Goal: Task Accomplishment & Management: Use online tool/utility

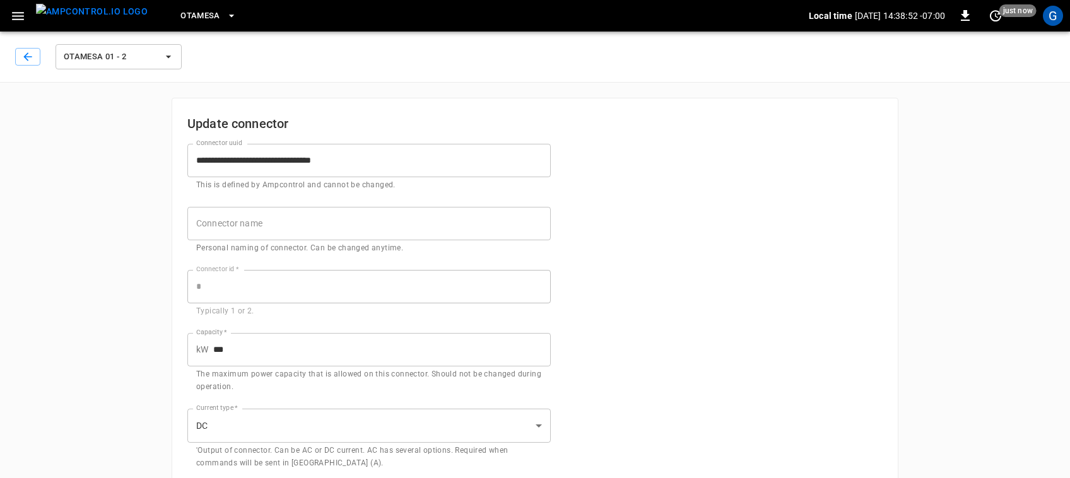
scroll to position [26, 0]
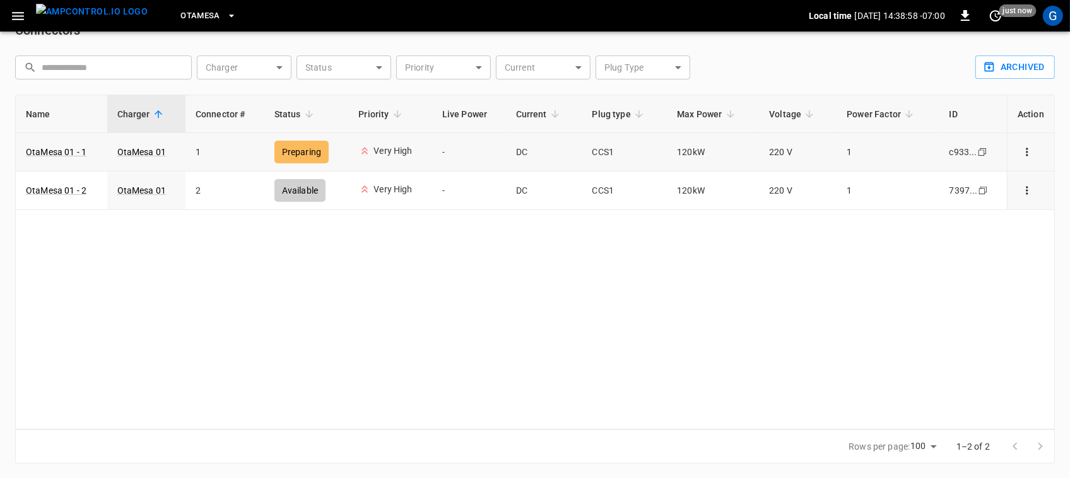
click at [1028, 152] on icon "connector options" at bounding box center [1027, 152] width 2 height 8
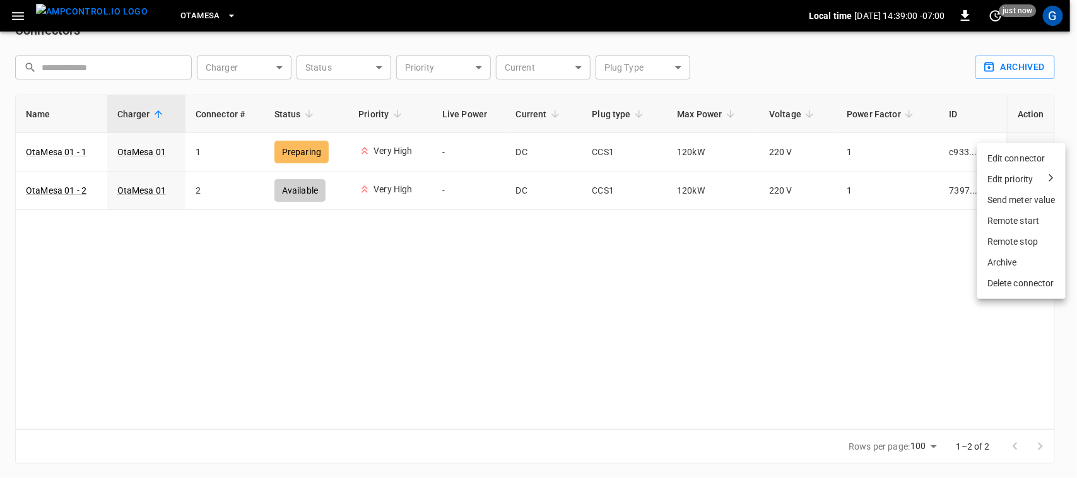
click at [1009, 186] on li "Edit priority" at bounding box center [1021, 179] width 88 height 21
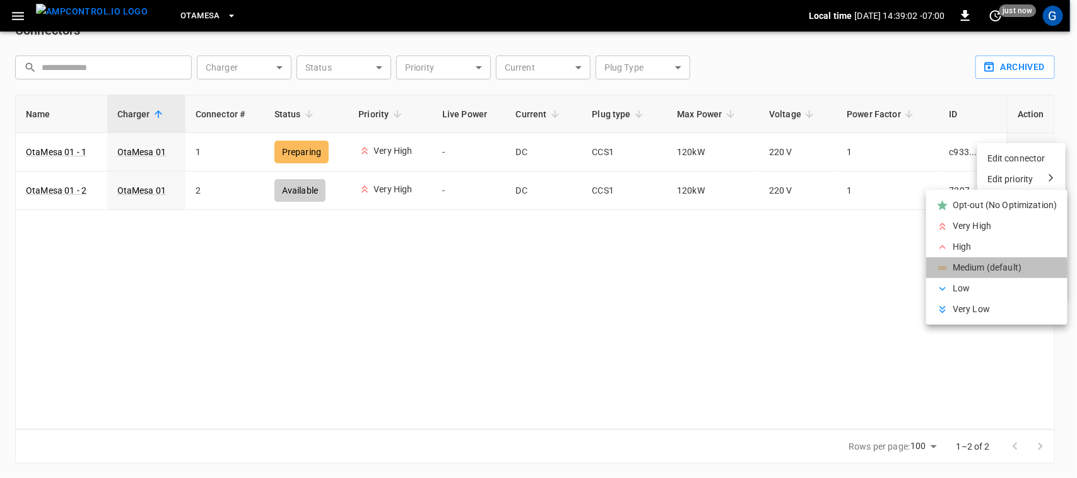
click at [970, 270] on li "Medium (default)" at bounding box center [996, 267] width 141 height 21
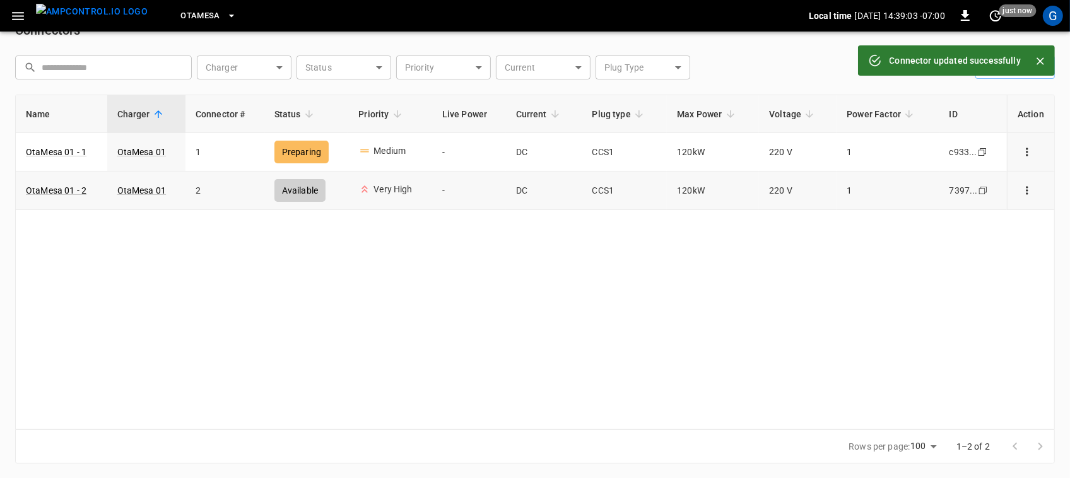
click at [1030, 185] on icon "connector options" at bounding box center [1027, 190] width 13 height 13
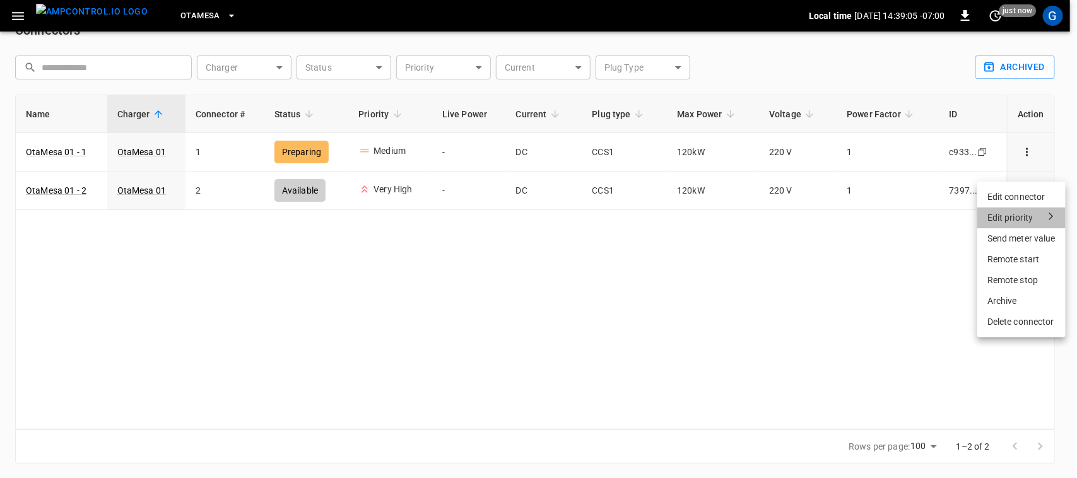
click at [1002, 221] on div "Edit priority" at bounding box center [1010, 217] width 46 height 13
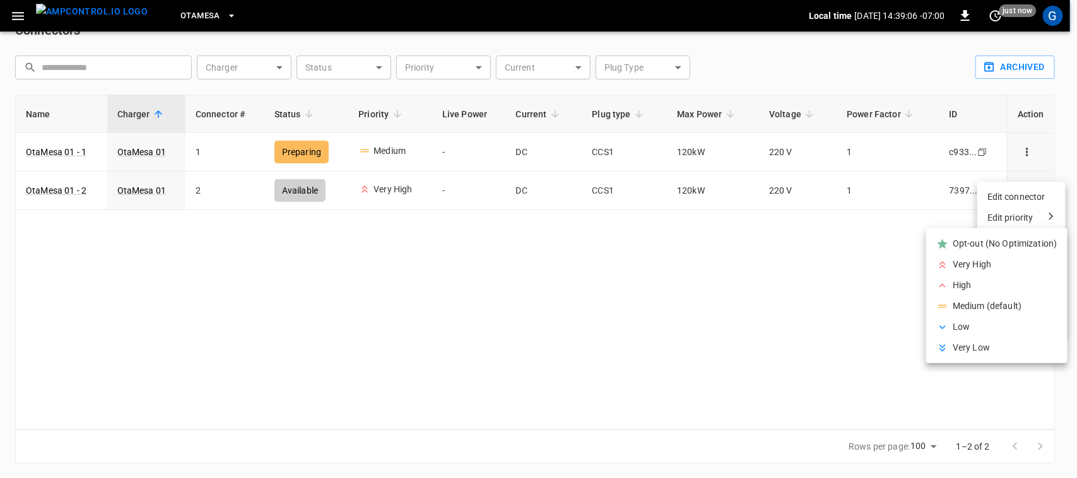
click at [973, 305] on li "Medium (default)" at bounding box center [996, 306] width 141 height 21
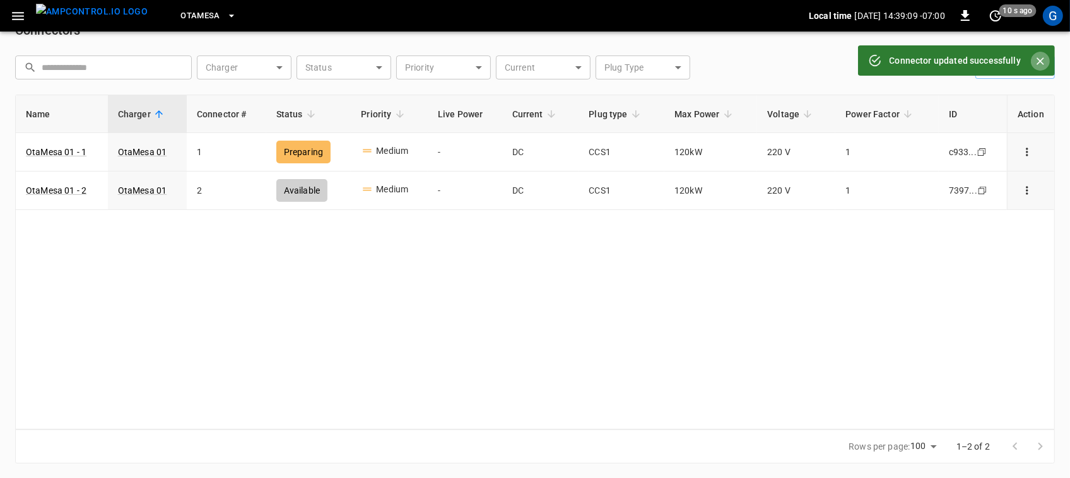
click at [1043, 57] on icon "Close" at bounding box center [1040, 61] width 13 height 13
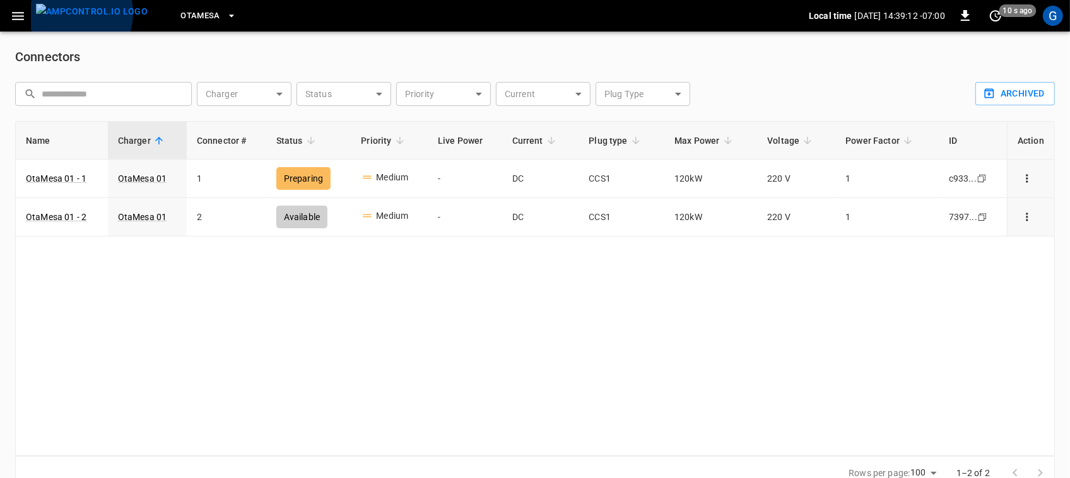
click at [66, 13] on img "menu" at bounding box center [92, 12] width 112 height 16
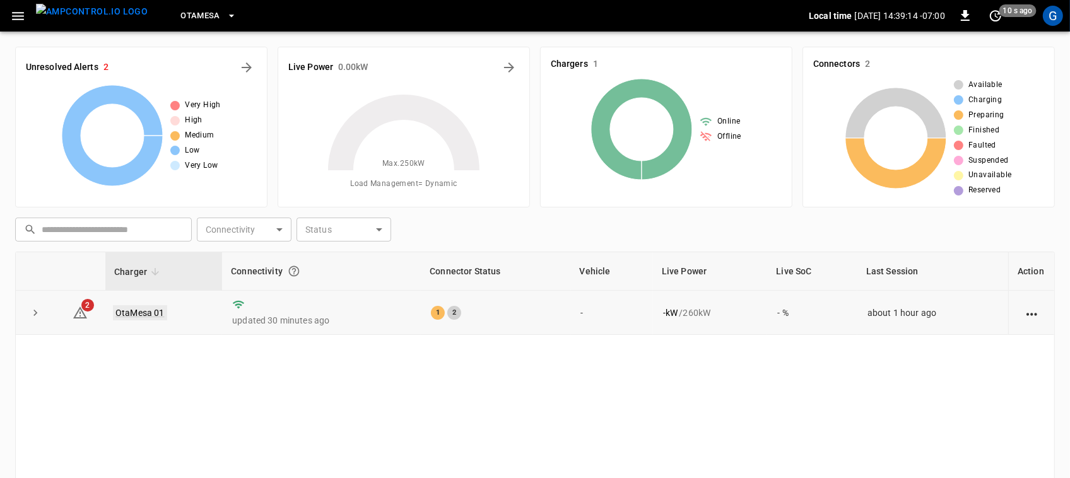
click at [137, 310] on link "OtaMesa 01" at bounding box center [140, 312] width 54 height 15
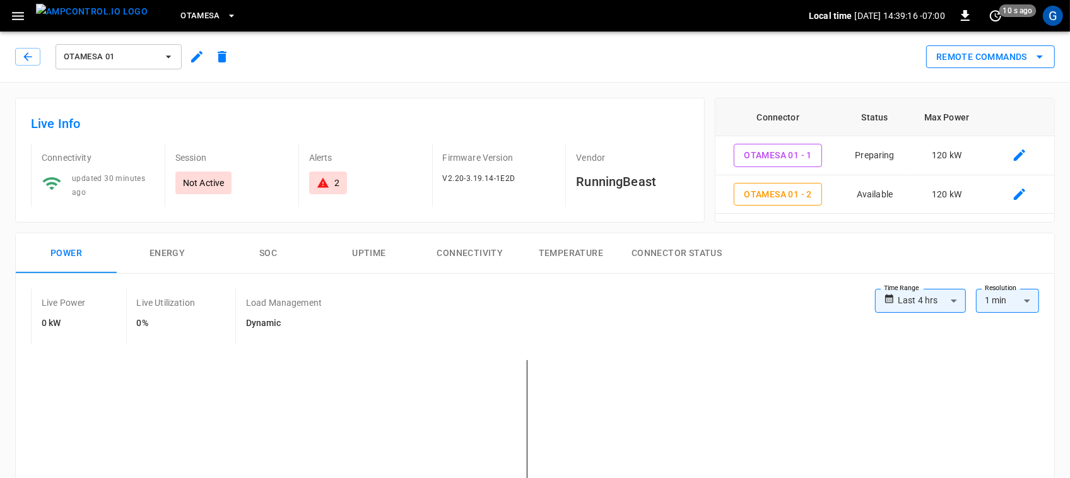
click at [948, 62] on button "Remote Commands" at bounding box center [990, 56] width 129 height 23
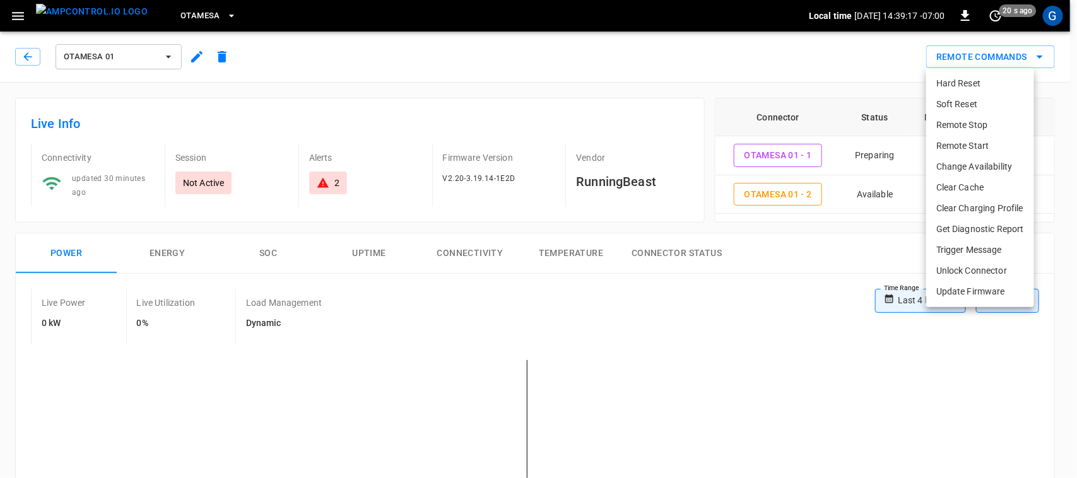
click at [942, 150] on li "Remote Start" at bounding box center [980, 146] width 108 height 21
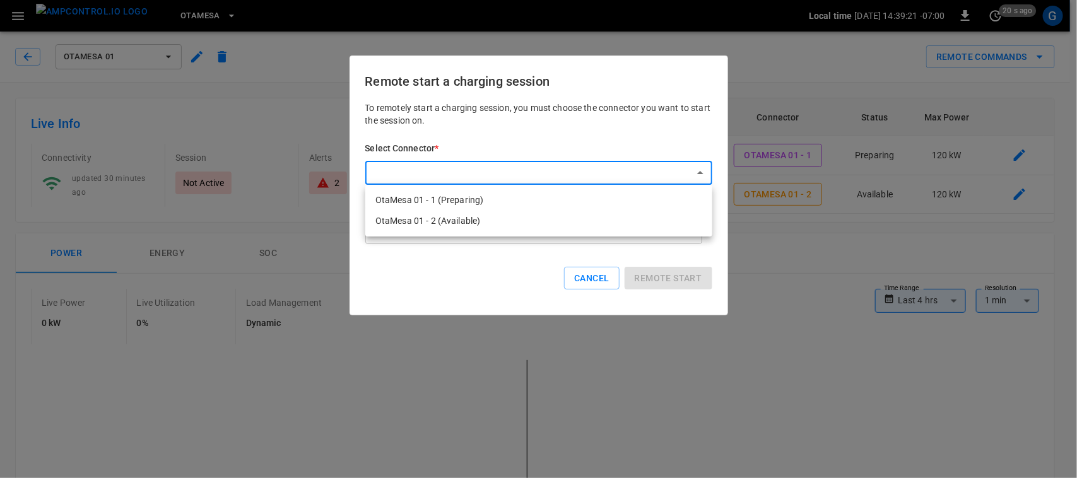
click at [556, 203] on li "OtaMesa 01 - 1 (Preparing)" at bounding box center [538, 200] width 347 height 21
type input "**********"
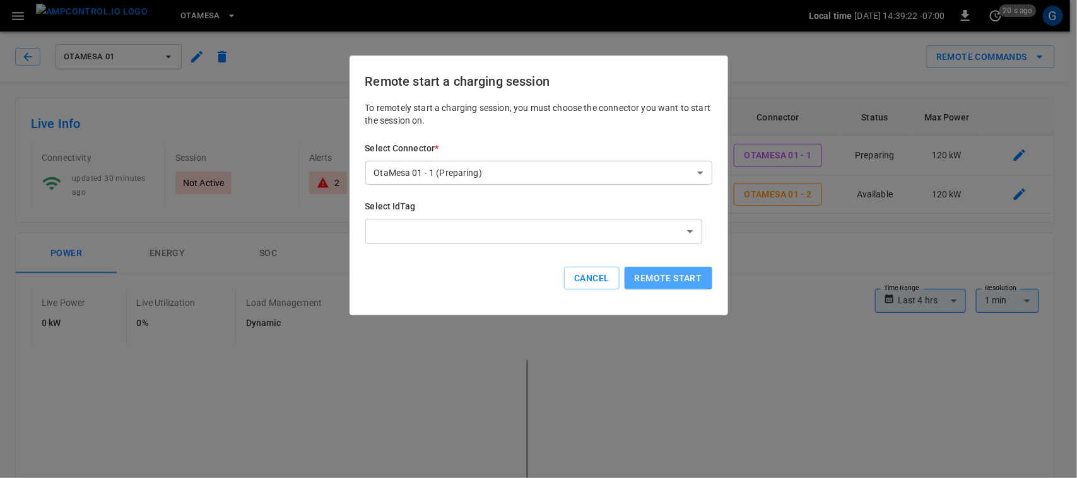
click at [632, 276] on button "Remote start" at bounding box center [669, 278] width 88 height 23
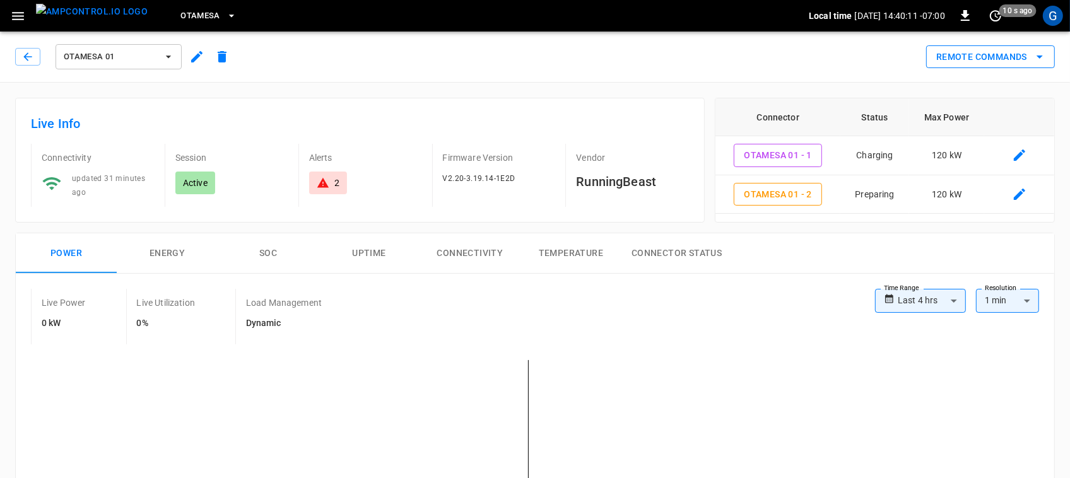
click at [1005, 64] on button "Remote Commands" at bounding box center [990, 56] width 129 height 23
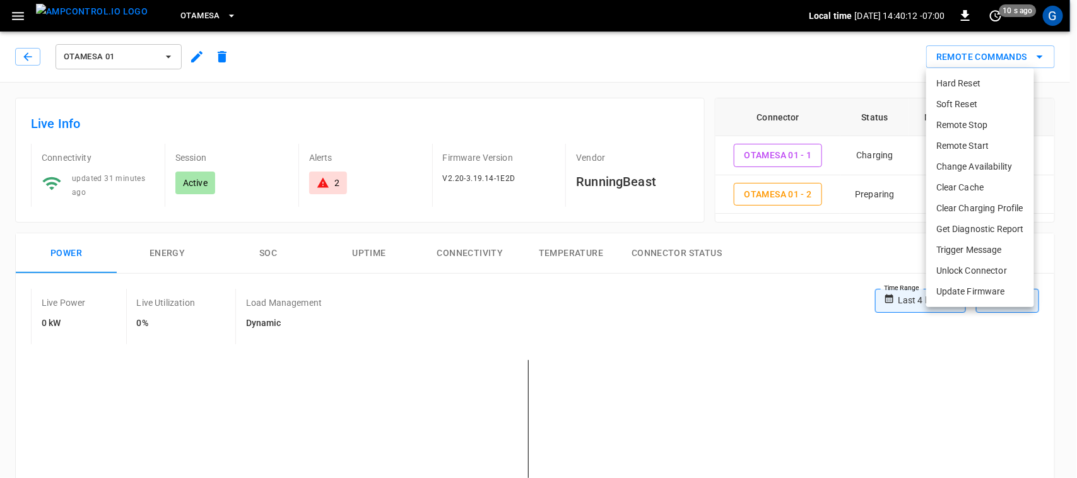
click at [960, 147] on li "Remote Start" at bounding box center [980, 146] width 108 height 21
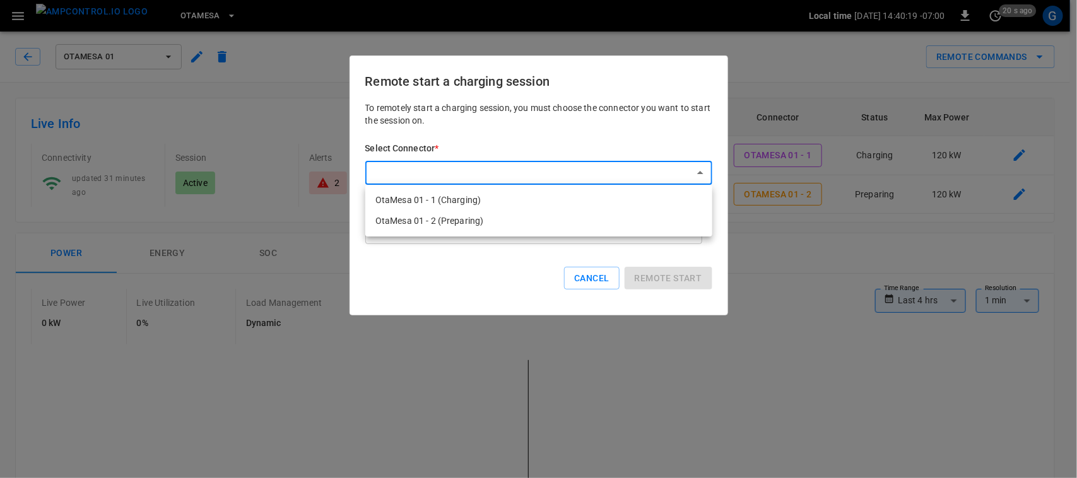
click at [536, 223] on li "OtaMesa 01 - 2 (Preparing)" at bounding box center [538, 221] width 347 height 21
type input "**********"
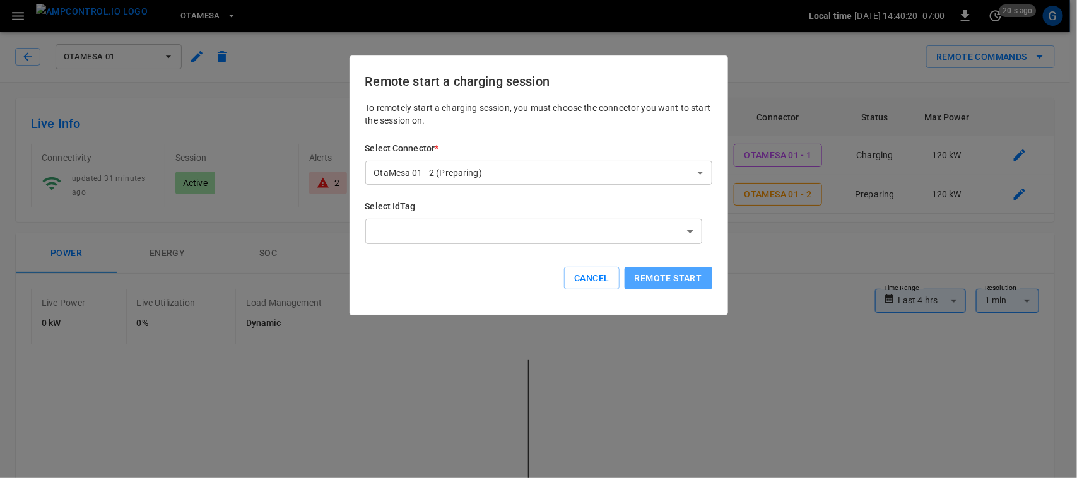
click at [642, 276] on button "Remote start" at bounding box center [669, 278] width 88 height 23
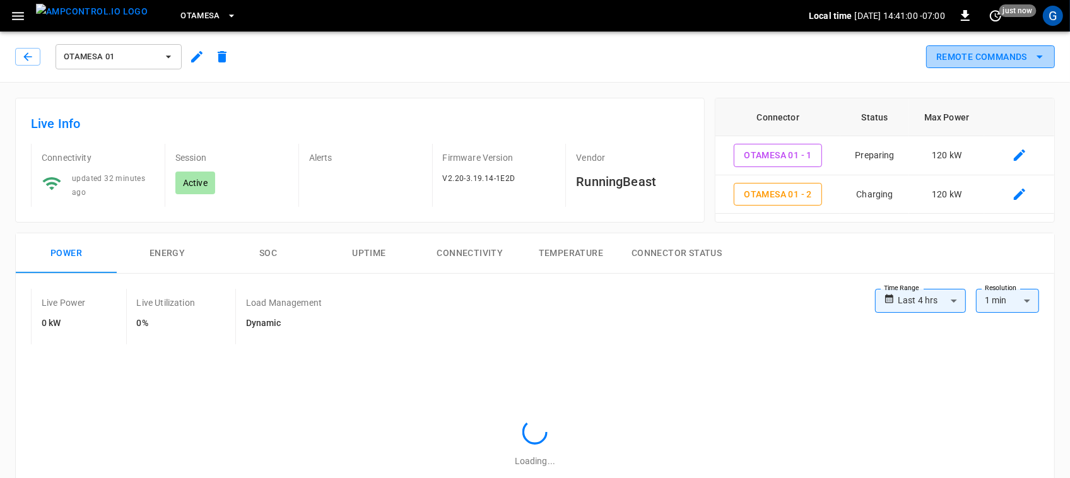
click at [994, 54] on button "Remote Commands" at bounding box center [990, 56] width 129 height 23
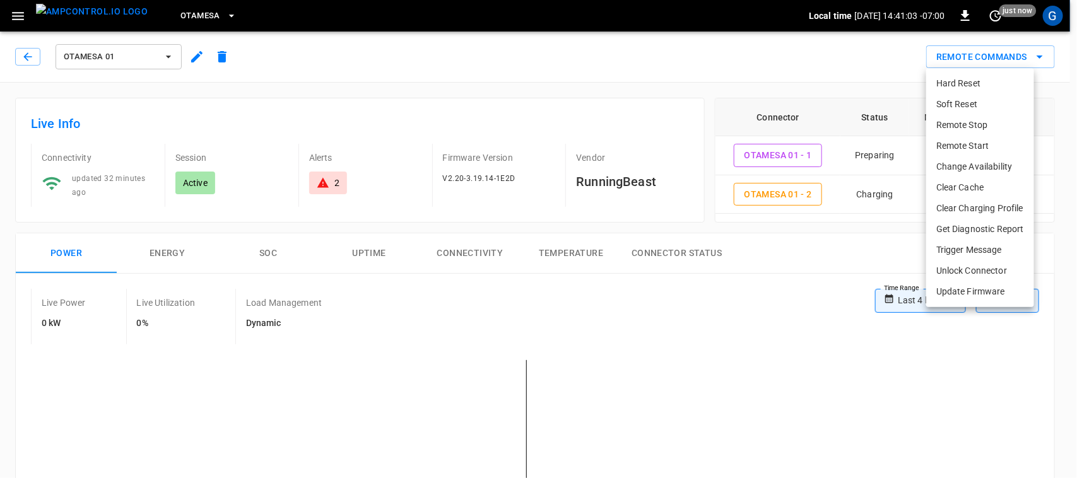
click at [960, 141] on li "Remote Start" at bounding box center [980, 146] width 108 height 21
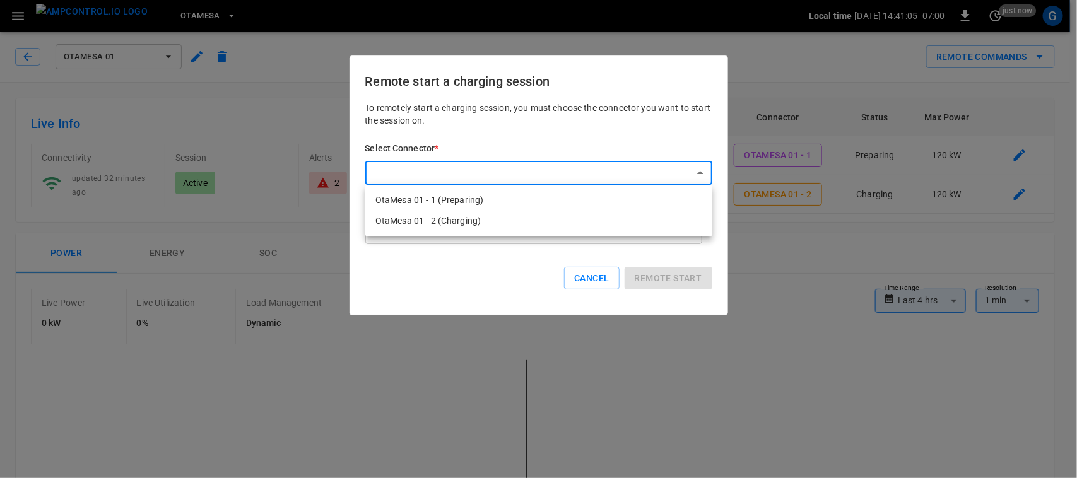
click at [589, 205] on li "OtaMesa 01 - 1 (Preparing)" at bounding box center [538, 200] width 347 height 21
type input "**********"
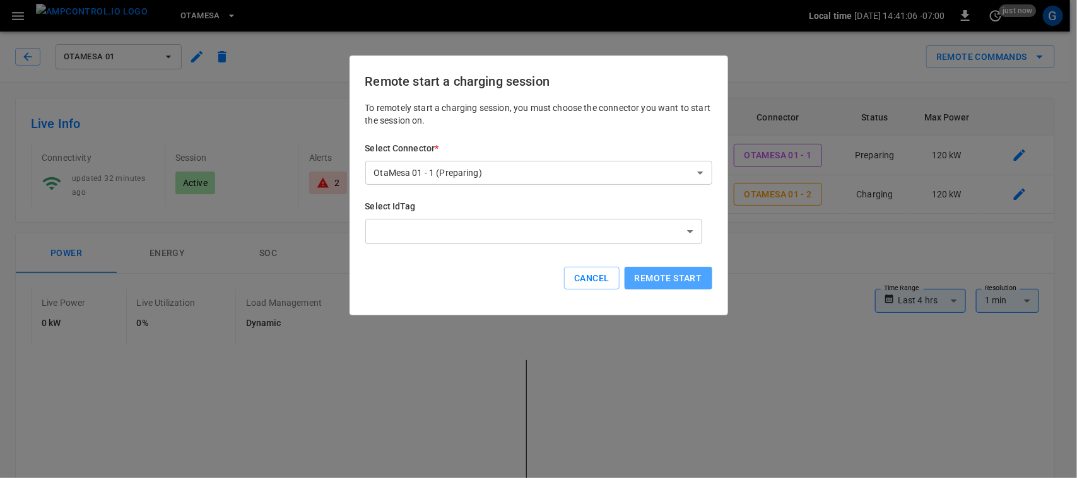
click at [645, 276] on button "Remote start" at bounding box center [669, 278] width 88 height 23
